Goal: Find specific page/section: Find specific page/section

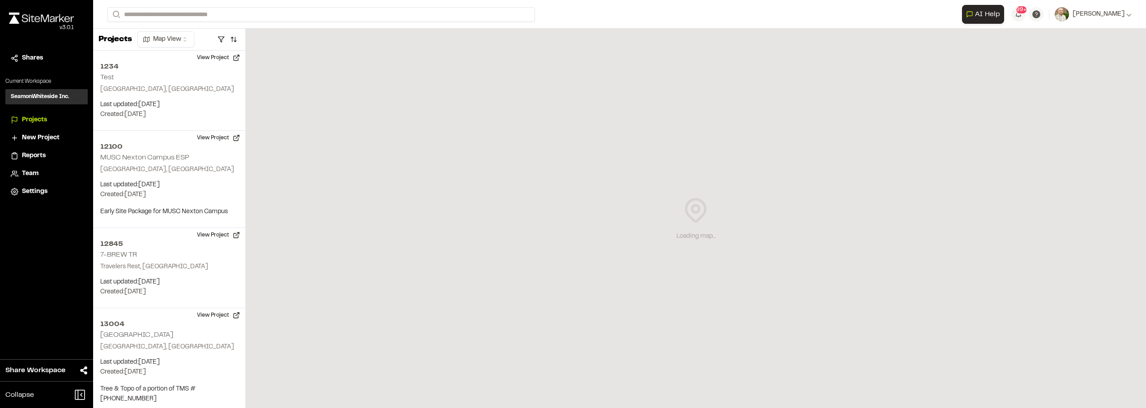
click at [192, 3] on div "**********" at bounding box center [619, 14] width 1024 height 29
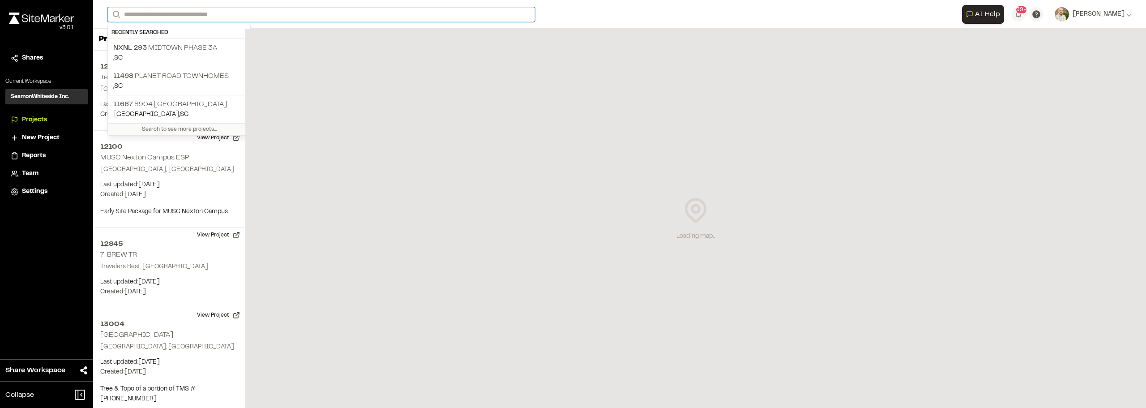
click at [187, 17] on input "Search" at bounding box center [320, 14] width 427 height 15
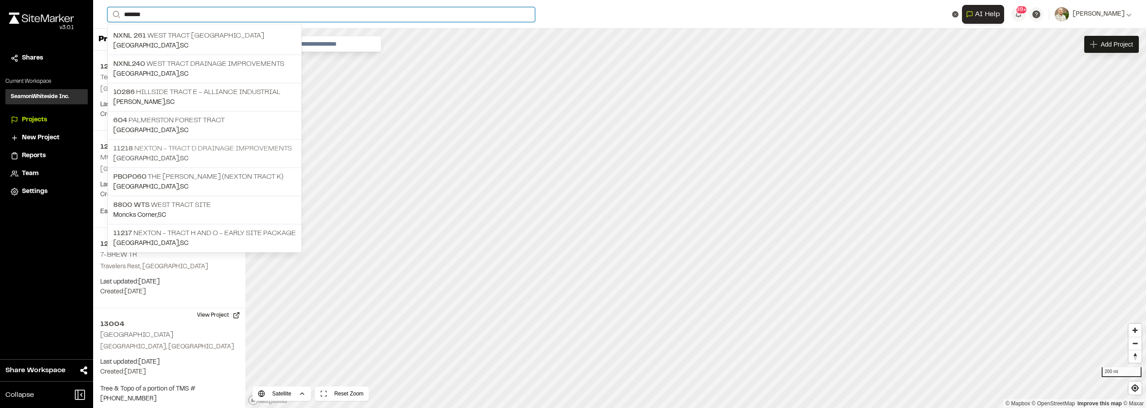
type input "*******"
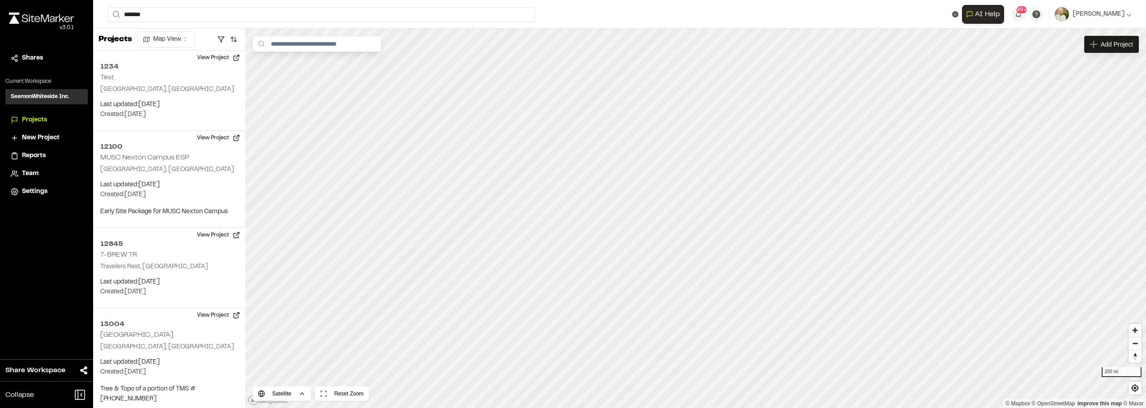
click at [192, 155] on p "[GEOGRAPHIC_DATA] , [GEOGRAPHIC_DATA]" at bounding box center [204, 159] width 183 height 10
